Goal: Information Seeking & Learning: Learn about a topic

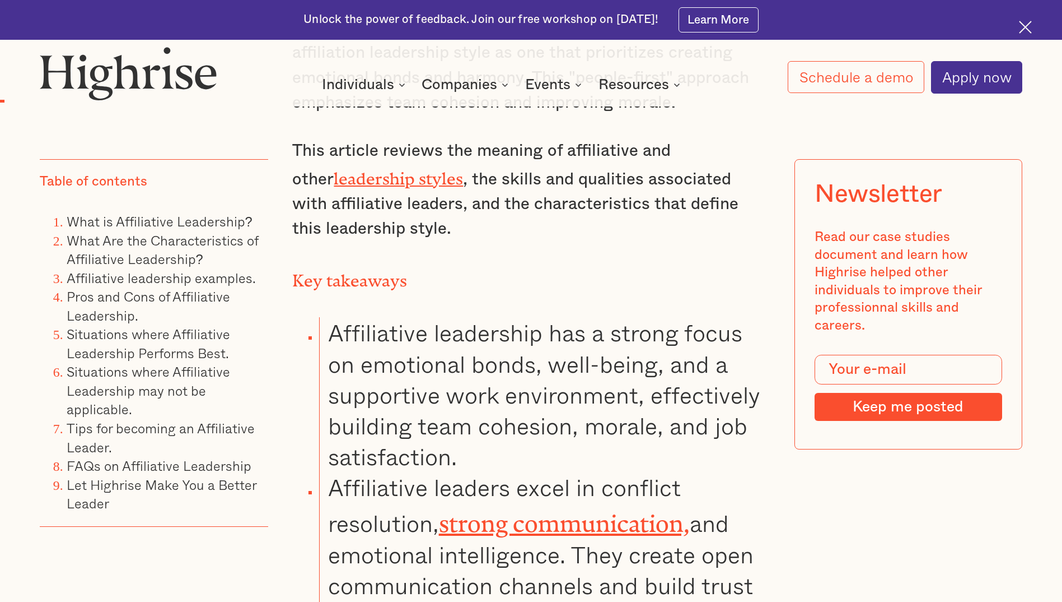
scroll to position [1176, 0]
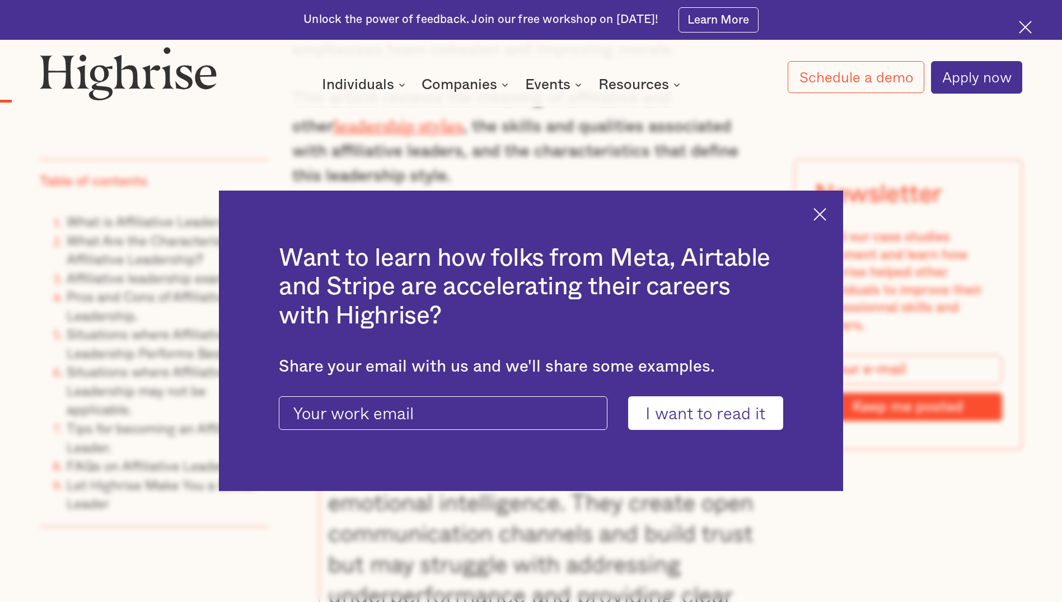
click at [333, 276] on h2 "Want to learn how folks from Meta, Airtable and Stripe are accelerating their c…" at bounding box center [531, 287] width 505 height 87
click at [827, 210] on img at bounding box center [820, 214] width 13 height 13
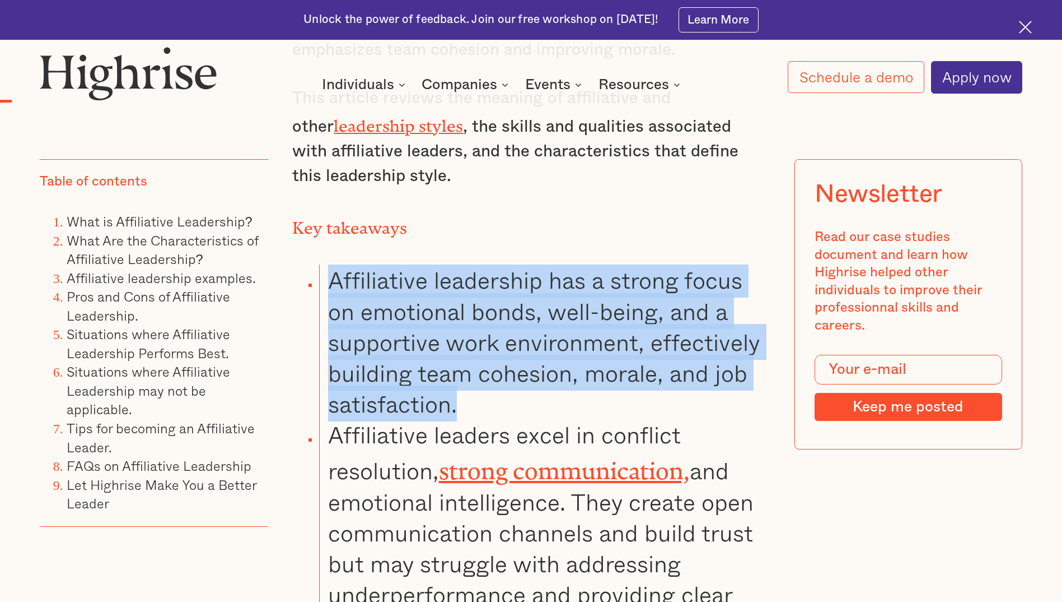
drag, startPoint x: 333, startPoint y: 273, endPoint x: 477, endPoint y: 396, distance: 189.5
click at [477, 396] on li "Affiliative leadership has a strong focus on emotional bonds, well-being, and a…" at bounding box center [544, 341] width 451 height 155
copy li "Affiliative leadership has a strong focus on emotional bonds, well-being, and a…"
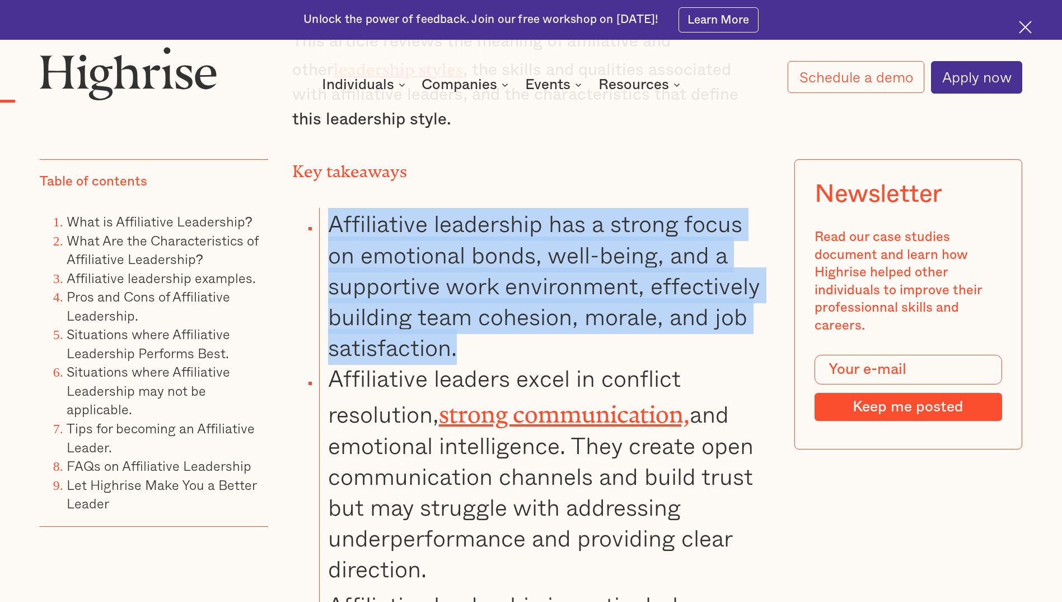
scroll to position [1232, 0]
copy li "Affiliative leadership has a strong focus on emotional bonds, well-being, and a…"
click at [330, 238] on li "Affiliative leadership has a strong focus on emotional bonds, well-being, and a…" at bounding box center [544, 285] width 451 height 155
drag, startPoint x: 333, startPoint y: 218, endPoint x: 462, endPoint y: 349, distance: 184.6
click at [462, 349] on li "Affiliative leadership has a strong focus on emotional bonds, well-being, and a…" at bounding box center [544, 285] width 451 height 155
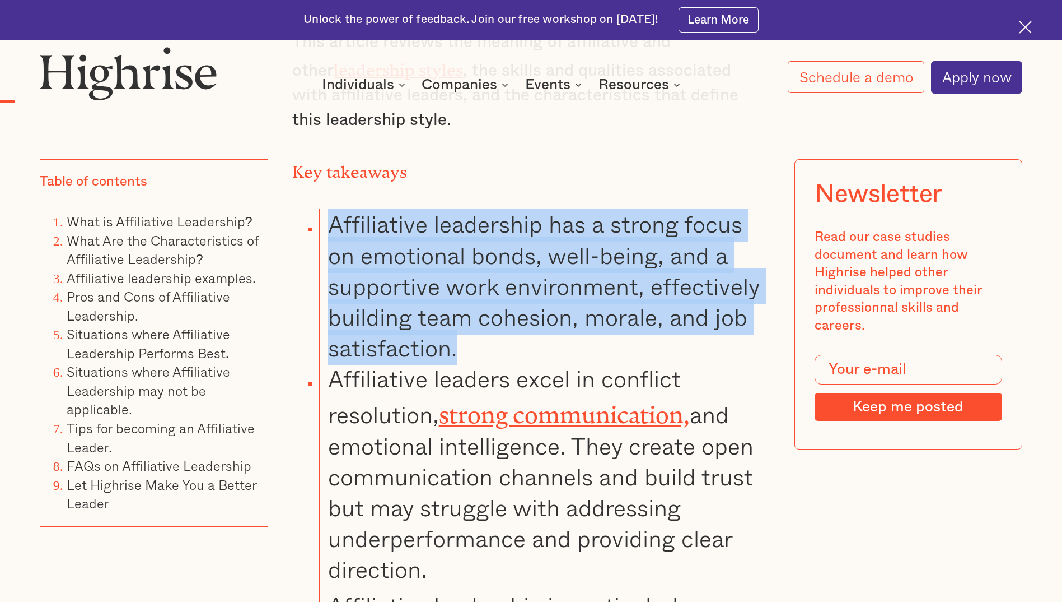
copy li "Affiliative leadership has a strong focus on emotional bonds, well-being, and a…"
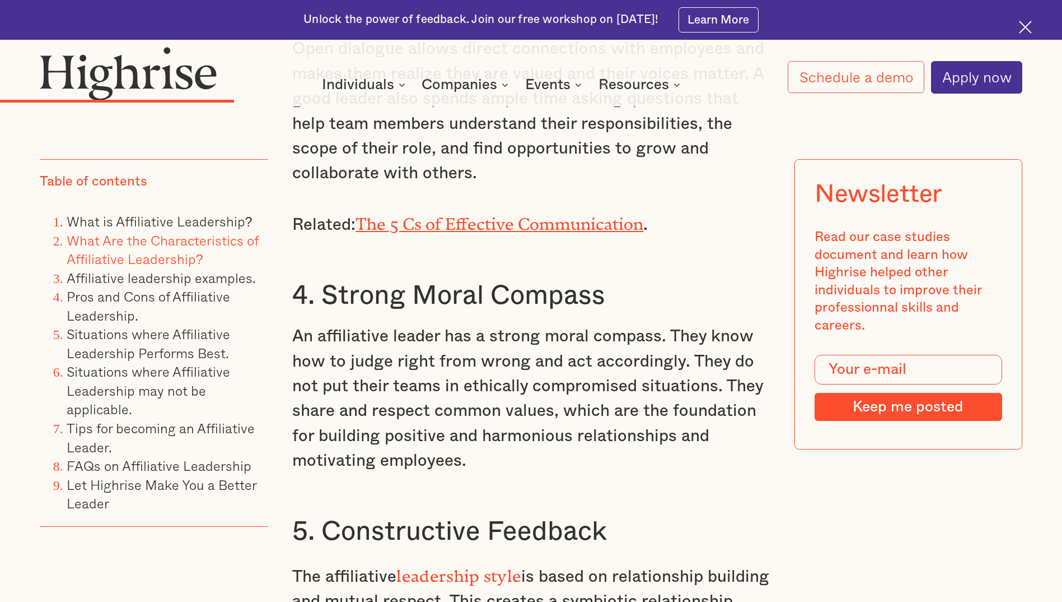
scroll to position [4089, 0]
